Goal: Information Seeking & Learning: Learn about a topic

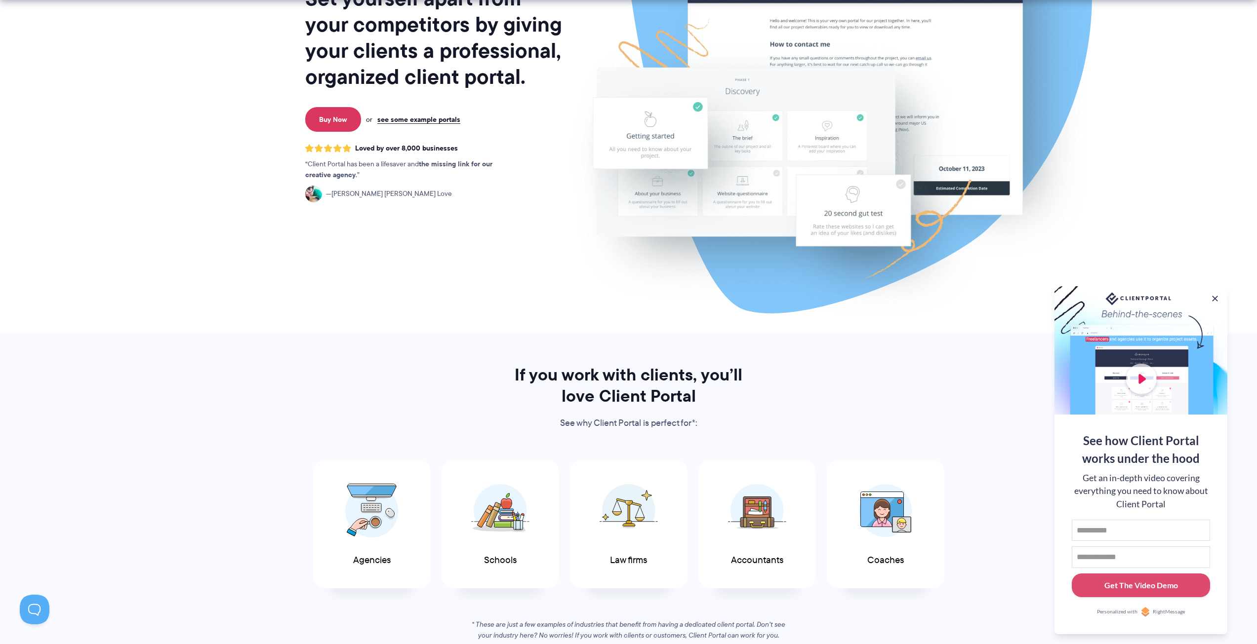
scroll to position [198, 0]
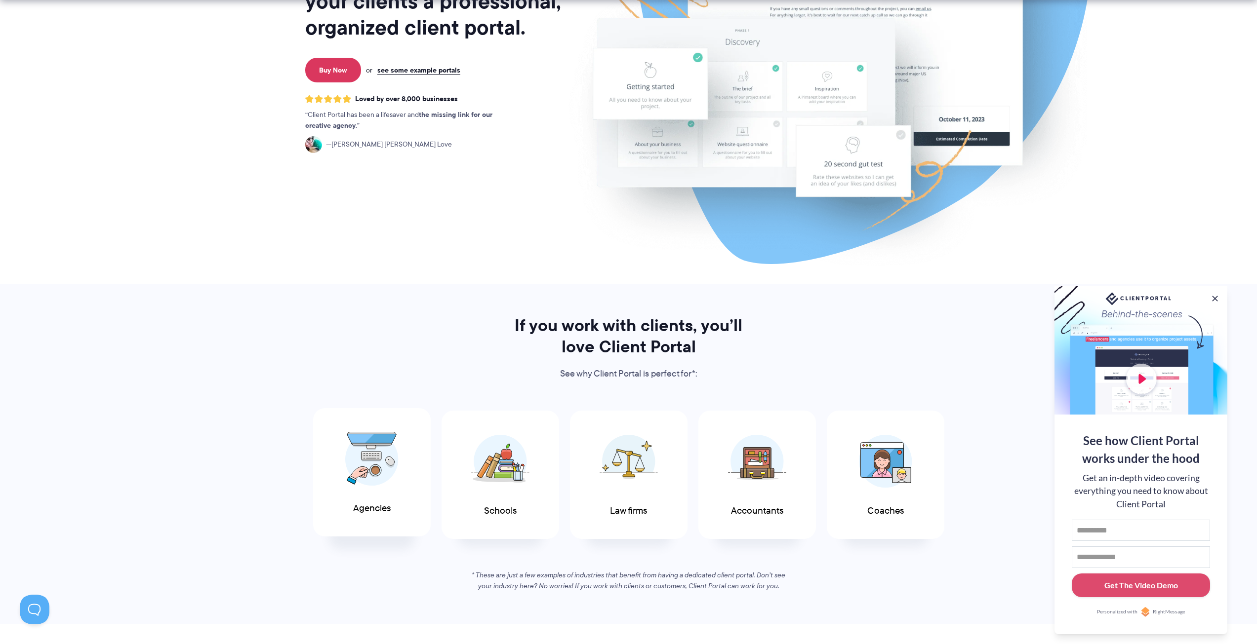
click at [359, 508] on span "Agencies" at bounding box center [372, 509] width 38 height 10
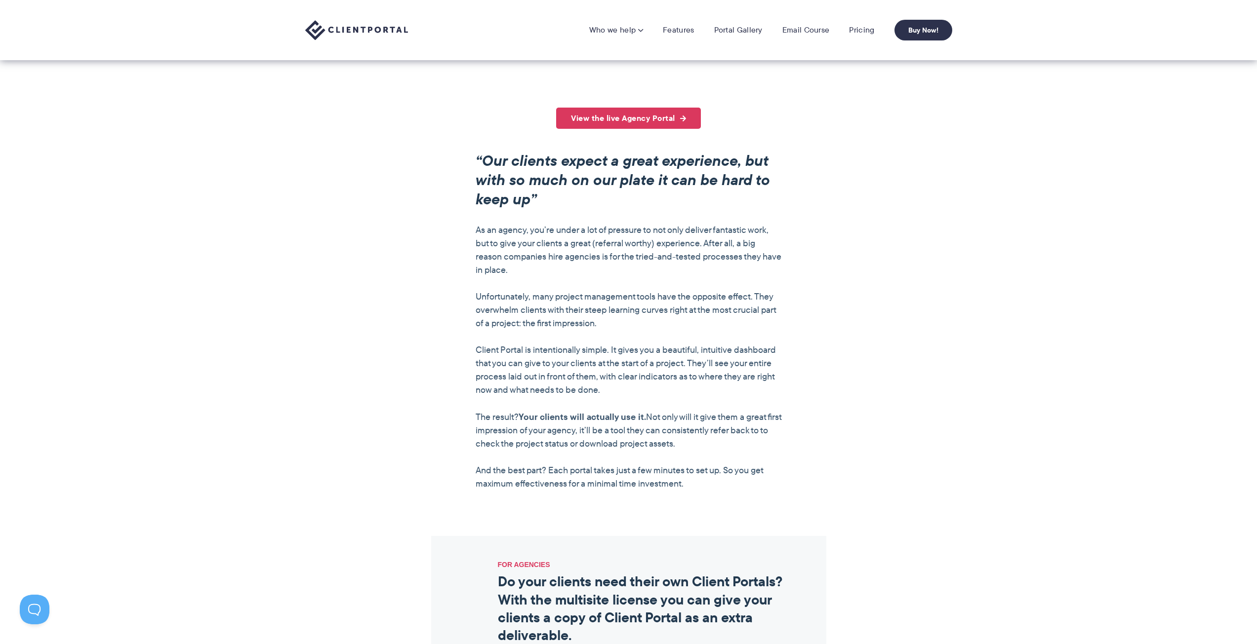
scroll to position [444, 0]
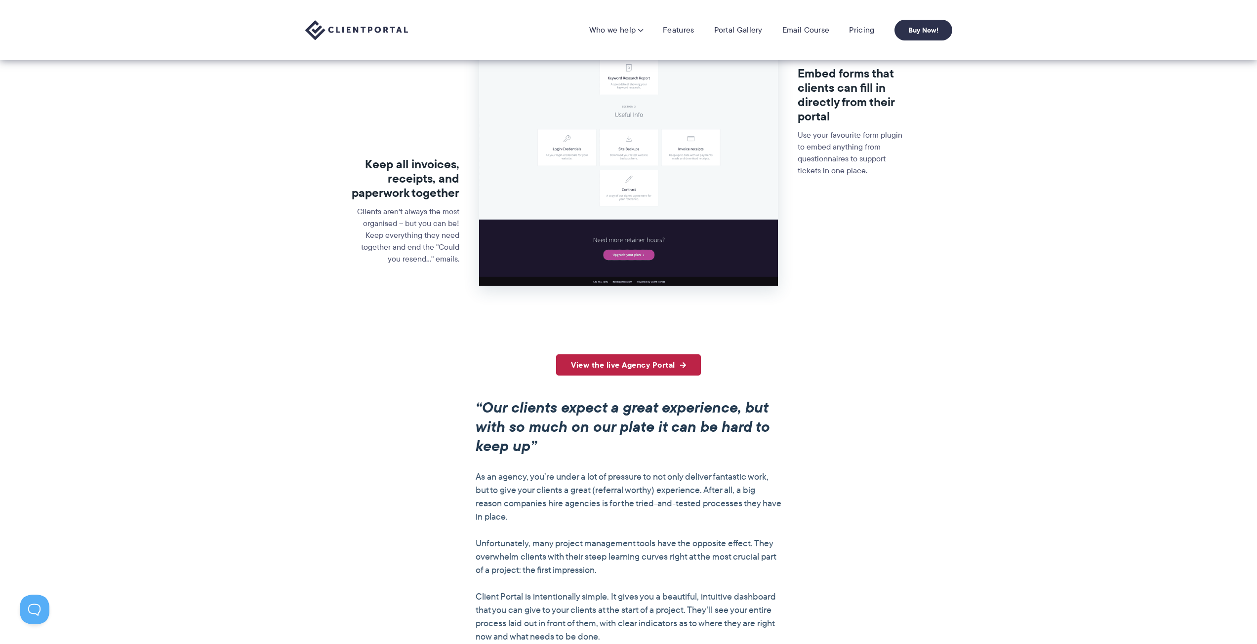
click at [671, 357] on link "View the live Agency Portal" at bounding box center [628, 365] width 145 height 21
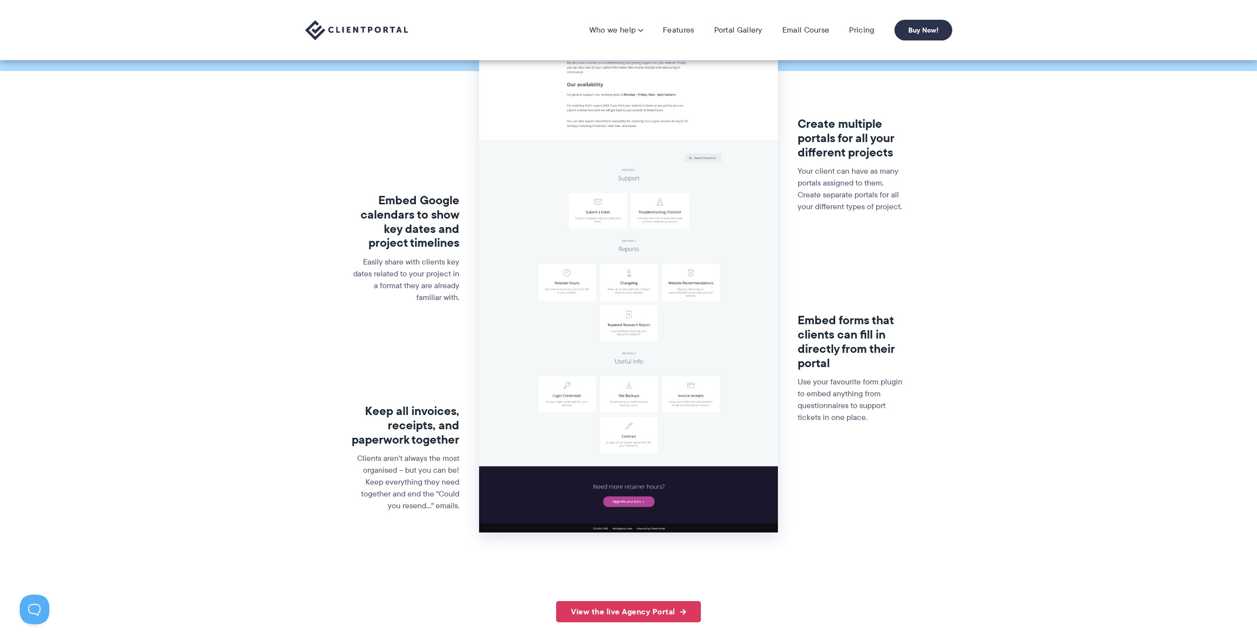
scroll to position [0, 0]
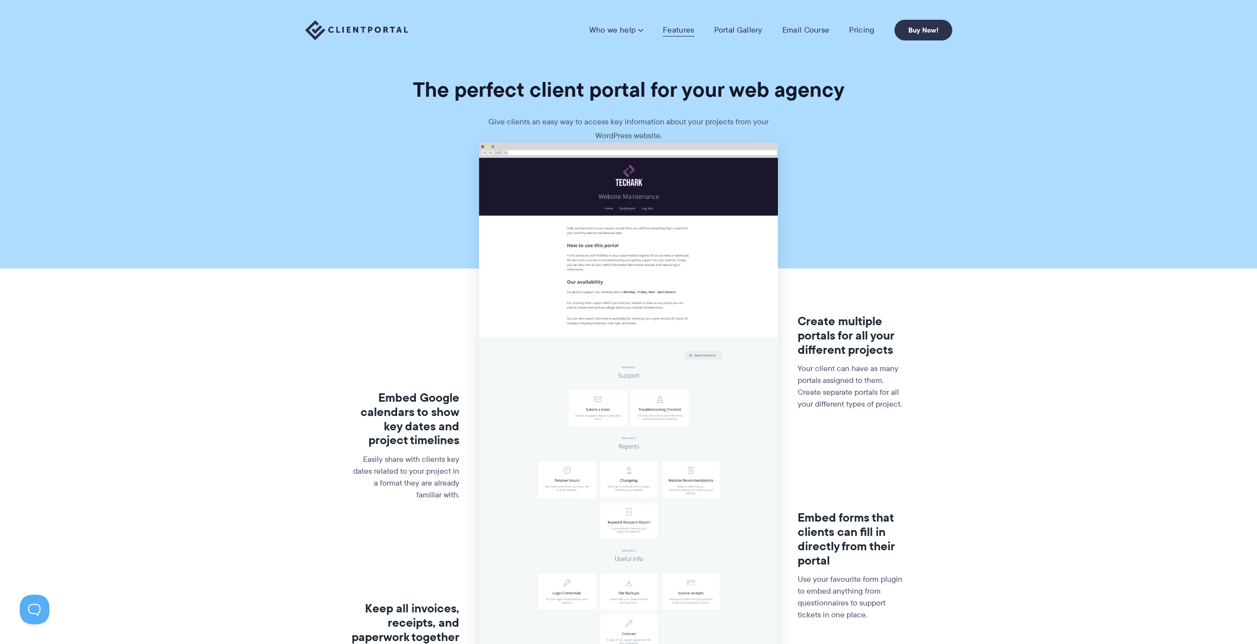
click at [674, 27] on link "Features" at bounding box center [678, 30] width 31 height 10
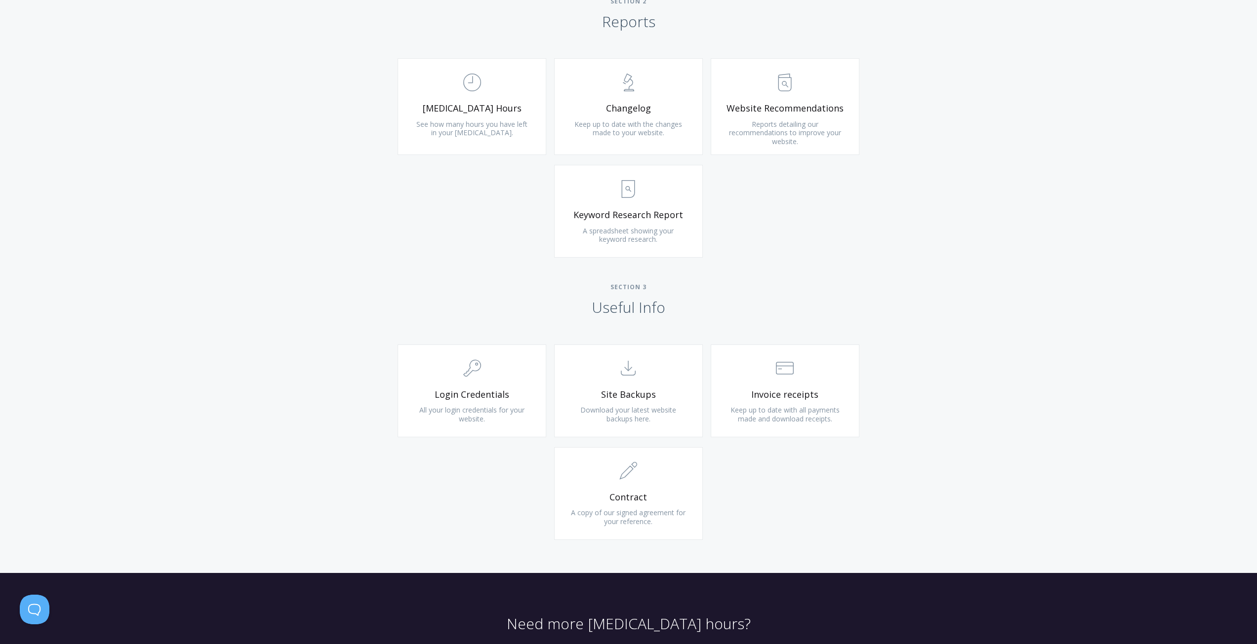
scroll to position [464, 0]
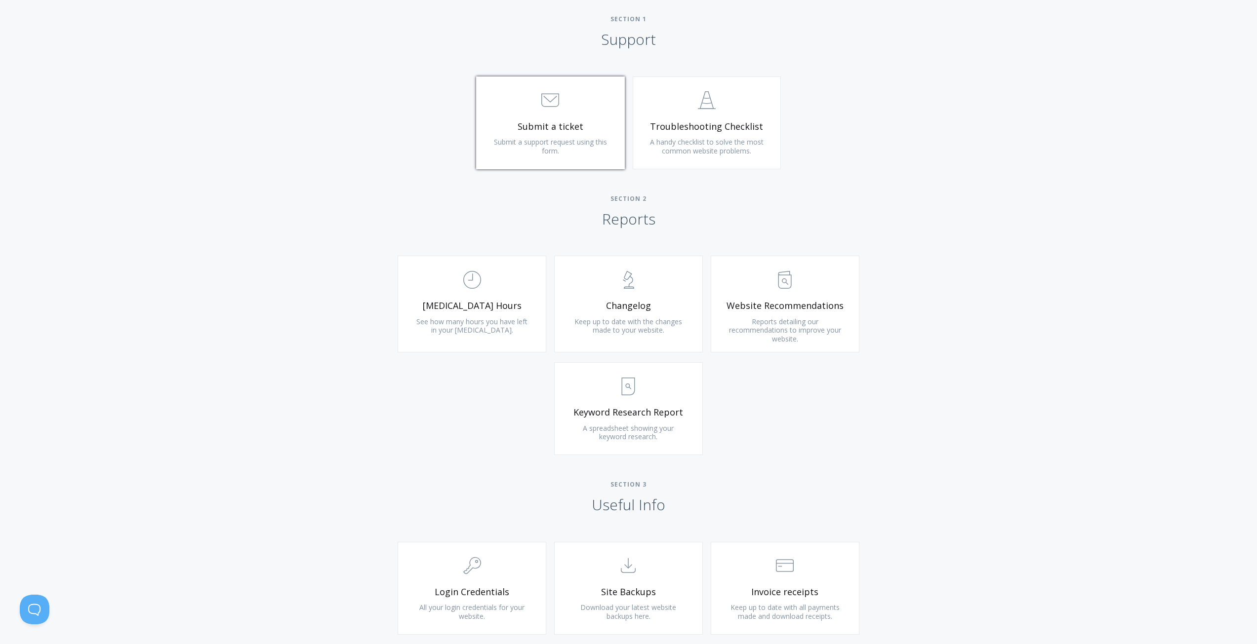
click at [548, 151] on span "Submit a support request using this form." at bounding box center [550, 146] width 113 height 18
click at [662, 418] on span "Keyword Research Report" at bounding box center [628, 412] width 118 height 11
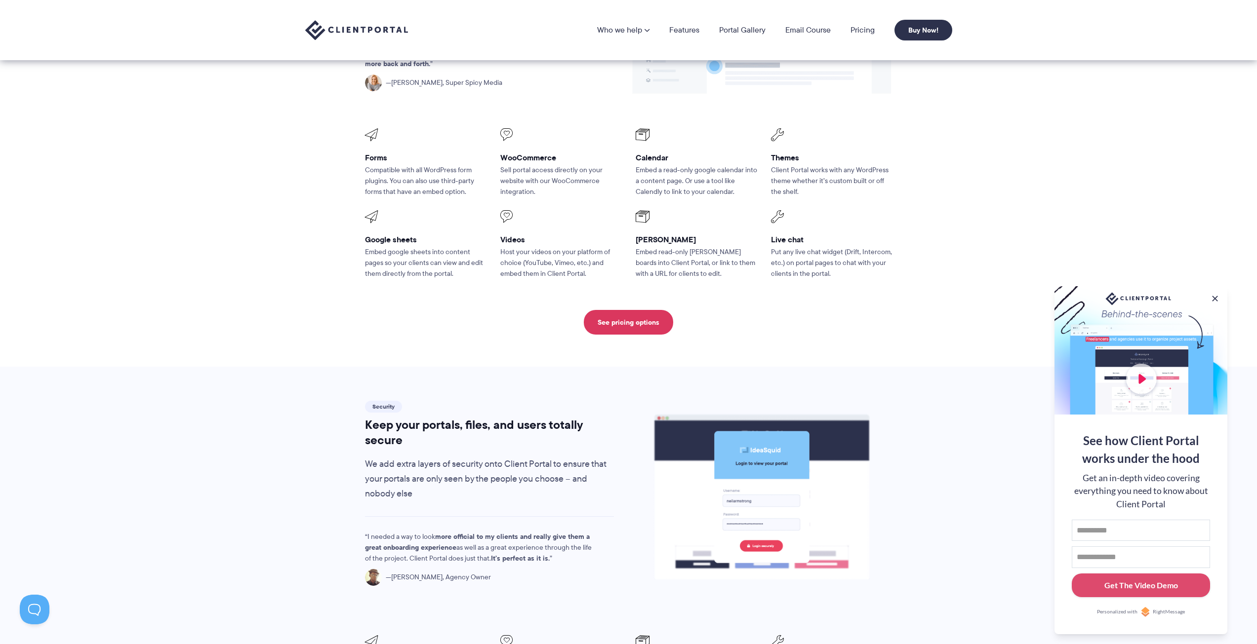
scroll to position [1185, 0]
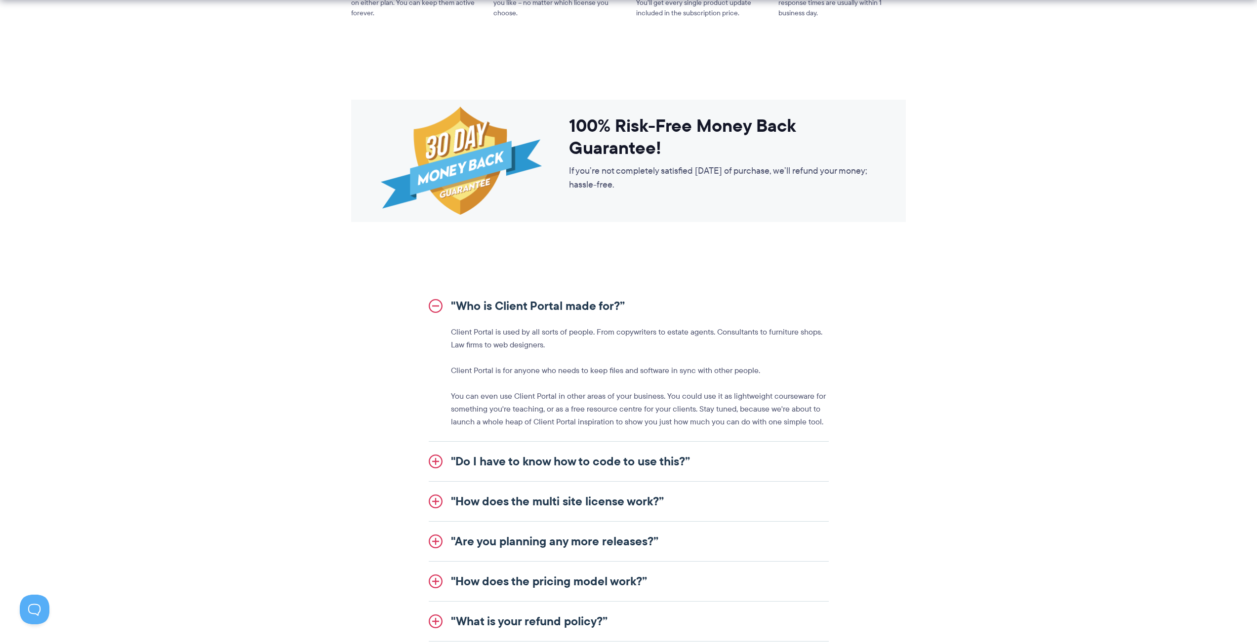
scroll to position [938, 0]
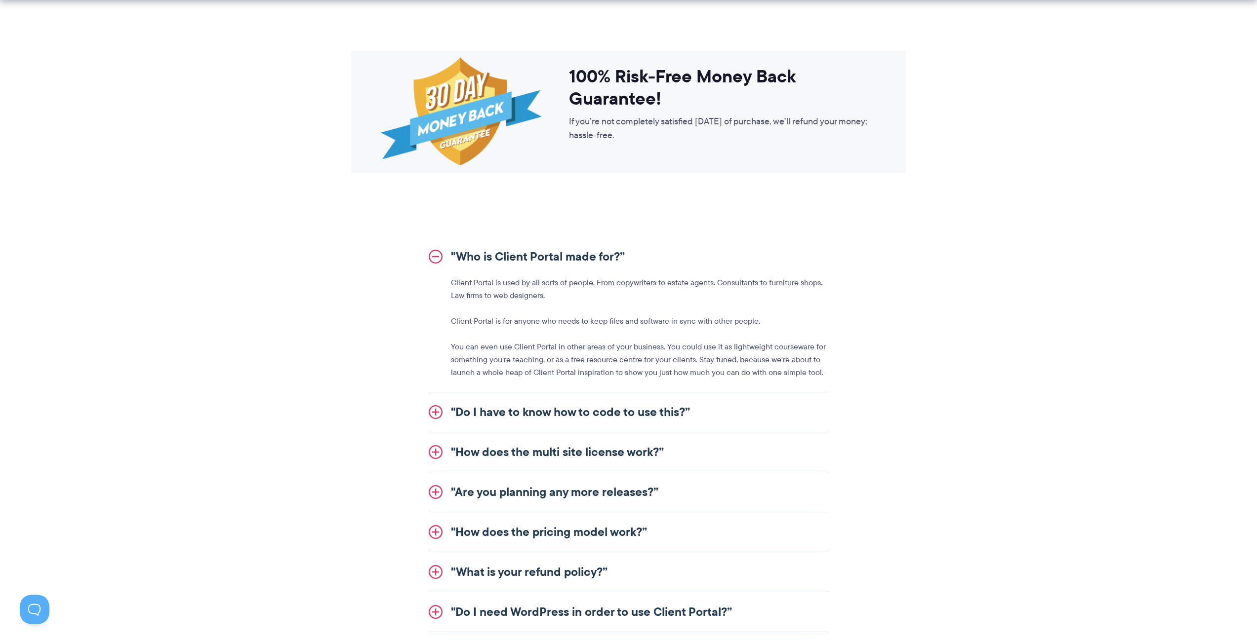
click at [630, 431] on link ""Do I have to know how to code to use this?”" at bounding box center [629, 413] width 400 height 40
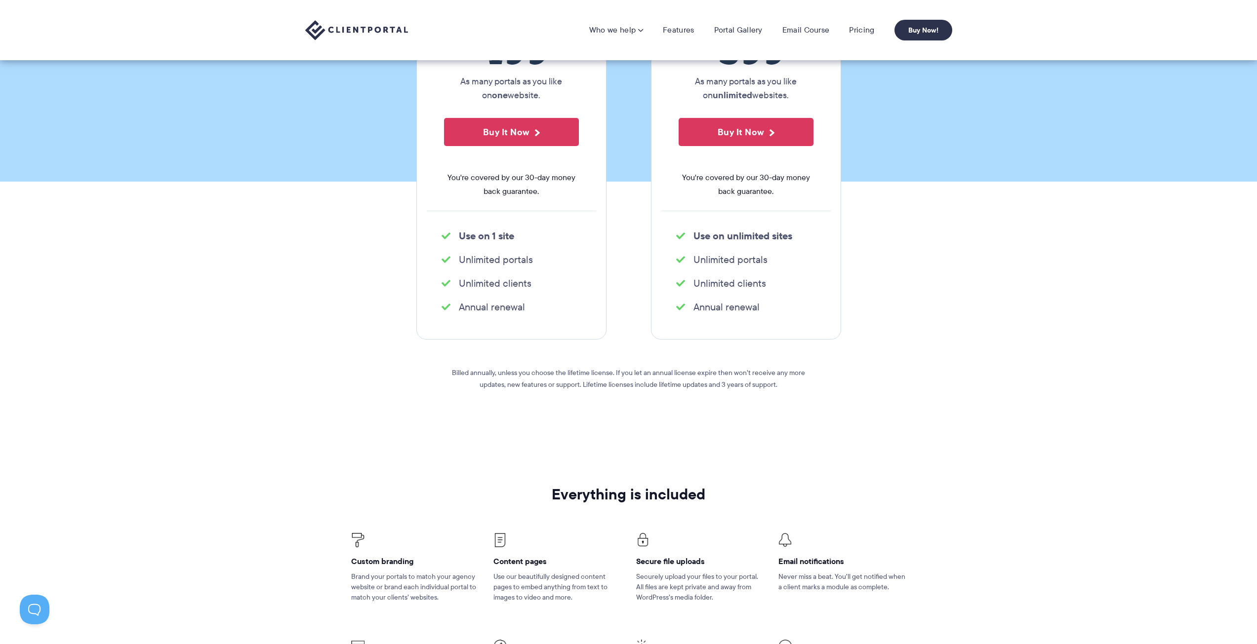
scroll to position [0, 0]
